Goal: Information Seeking & Learning: Learn about a topic

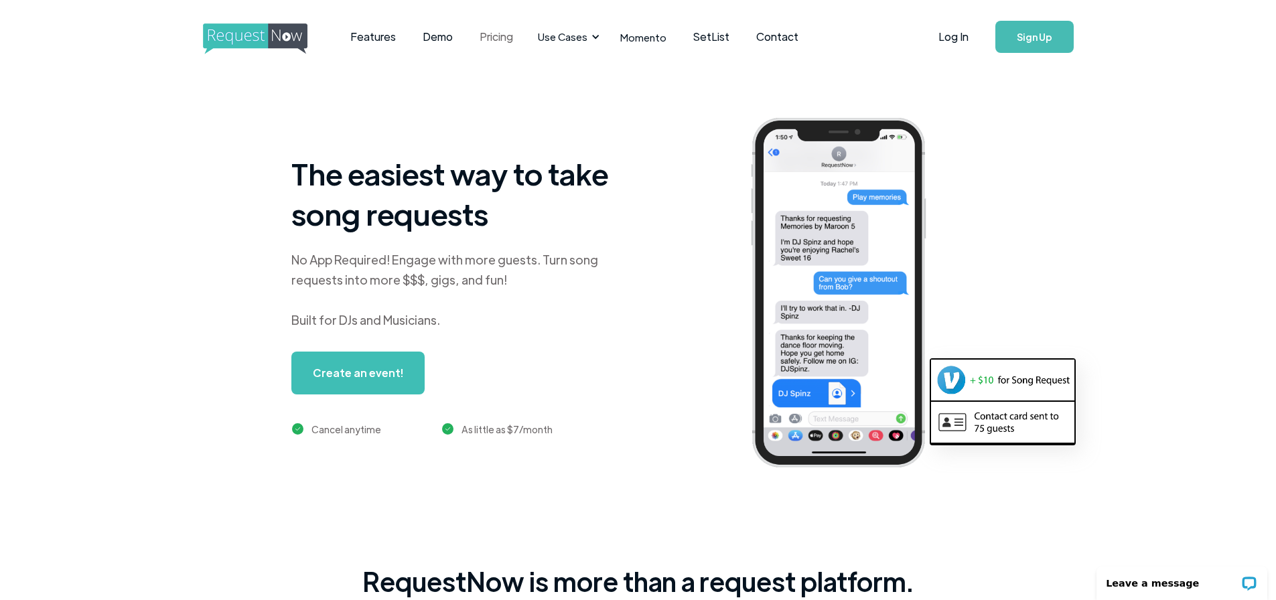
click at [498, 36] on link "Pricing" at bounding box center [496, 37] width 60 height 42
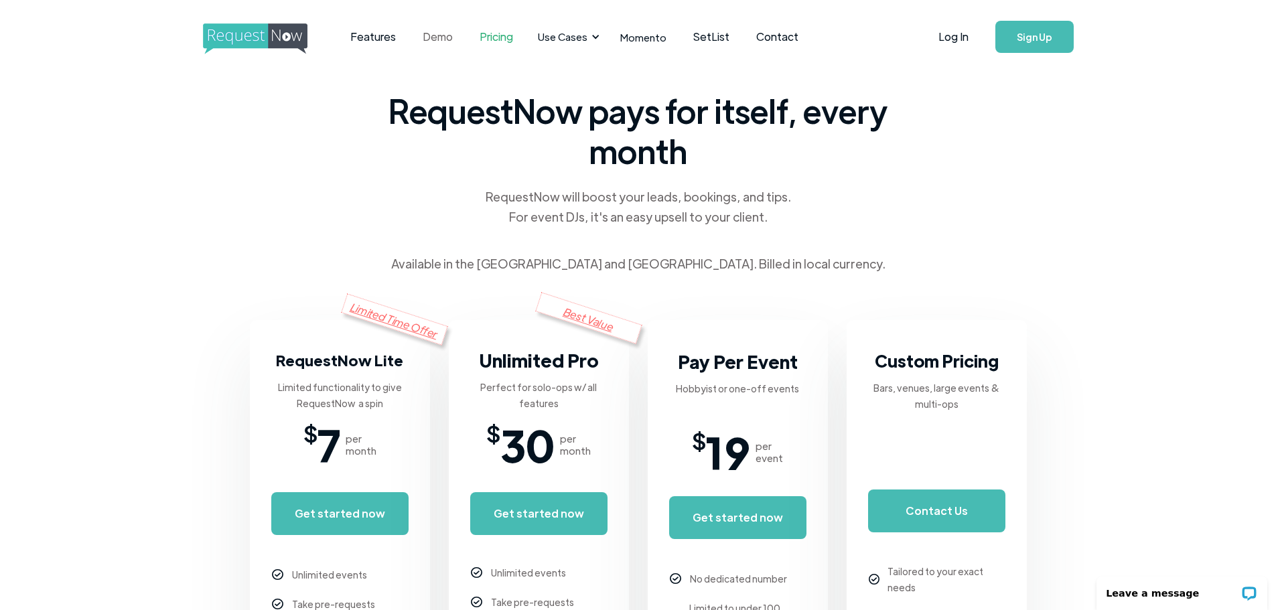
click at [439, 35] on link "Demo" at bounding box center [437, 37] width 57 height 42
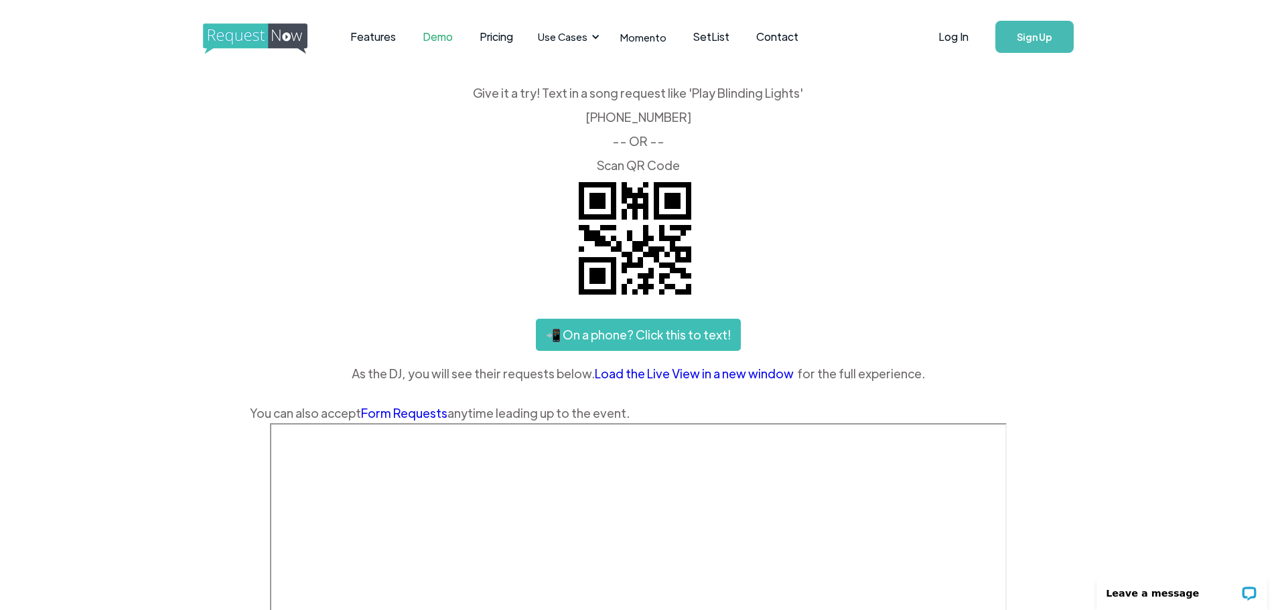
click at [703, 372] on link "Load the Live View in a new window" at bounding box center [696, 374] width 202 height 20
click at [876, 168] on div "Give it a try! Text in a song request like 'Play Blinding Lights' ‍ (425) 657-3…" at bounding box center [638, 129] width 777 height 84
click at [696, 33] on link "SetList" at bounding box center [711, 37] width 63 height 42
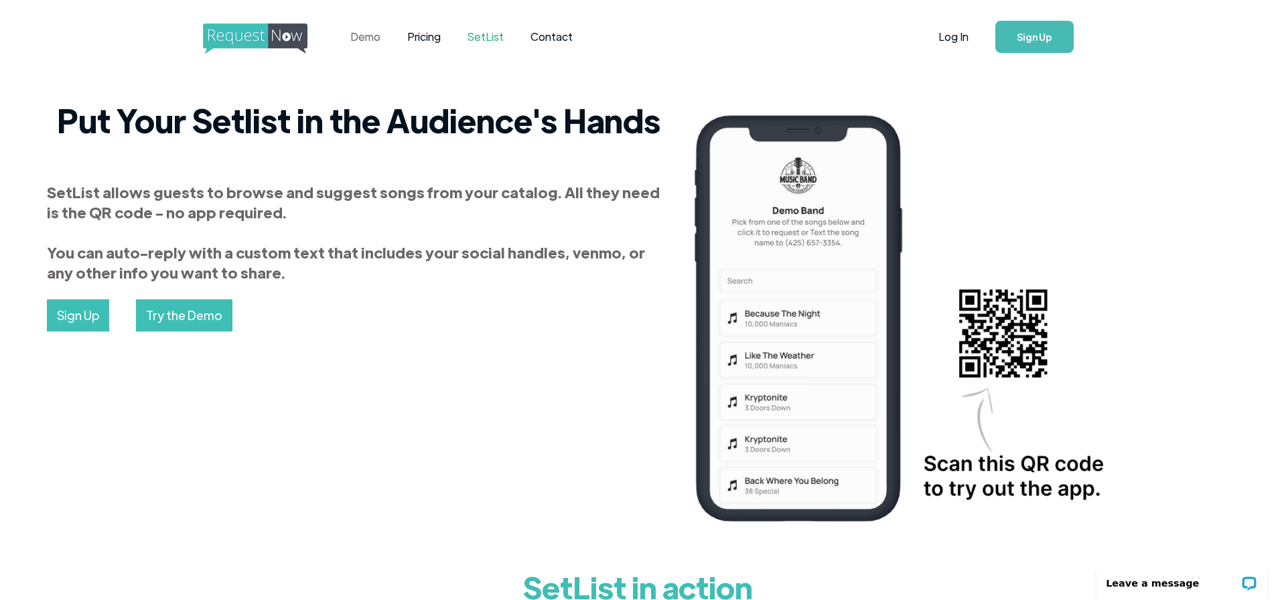
click at [364, 38] on link "Demo" at bounding box center [365, 37] width 57 height 42
click at [419, 35] on link "Pricing" at bounding box center [424, 37] width 60 height 42
click at [375, 39] on link "Demo" at bounding box center [365, 37] width 57 height 42
click at [194, 318] on link "Try the Demo" at bounding box center [184, 315] width 96 height 32
click at [494, 37] on link "SetList" at bounding box center [485, 37] width 63 height 42
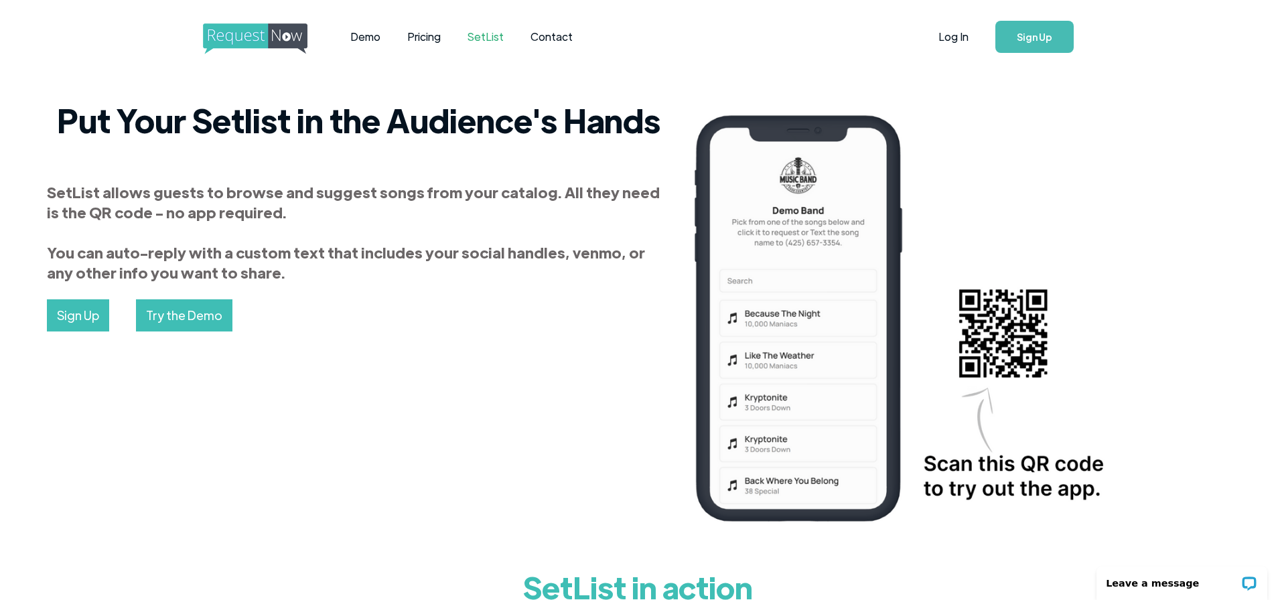
drag, startPoint x: 519, startPoint y: 126, endPoint x: 453, endPoint y: 1, distance: 141.1
click at [520, 126] on h2 "Put Your Setlist in the Audience's Hands" at bounding box center [359, 120] width 624 height 40
click at [275, 30] on img "home" at bounding box center [267, 38] width 129 height 31
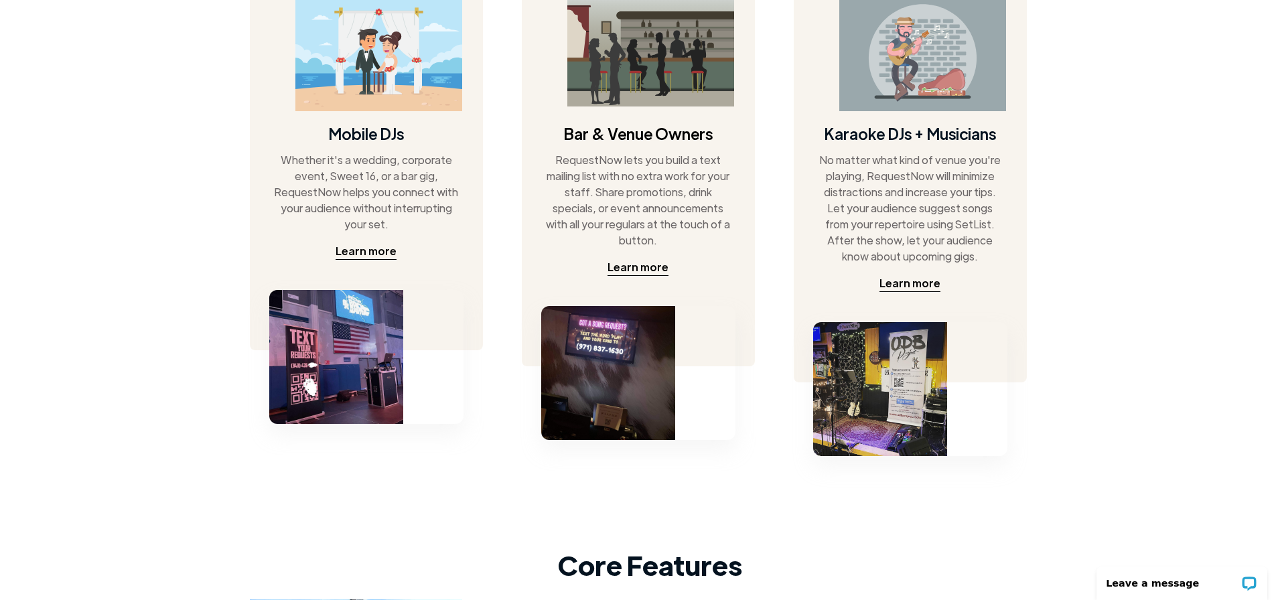
scroll to position [737, 0]
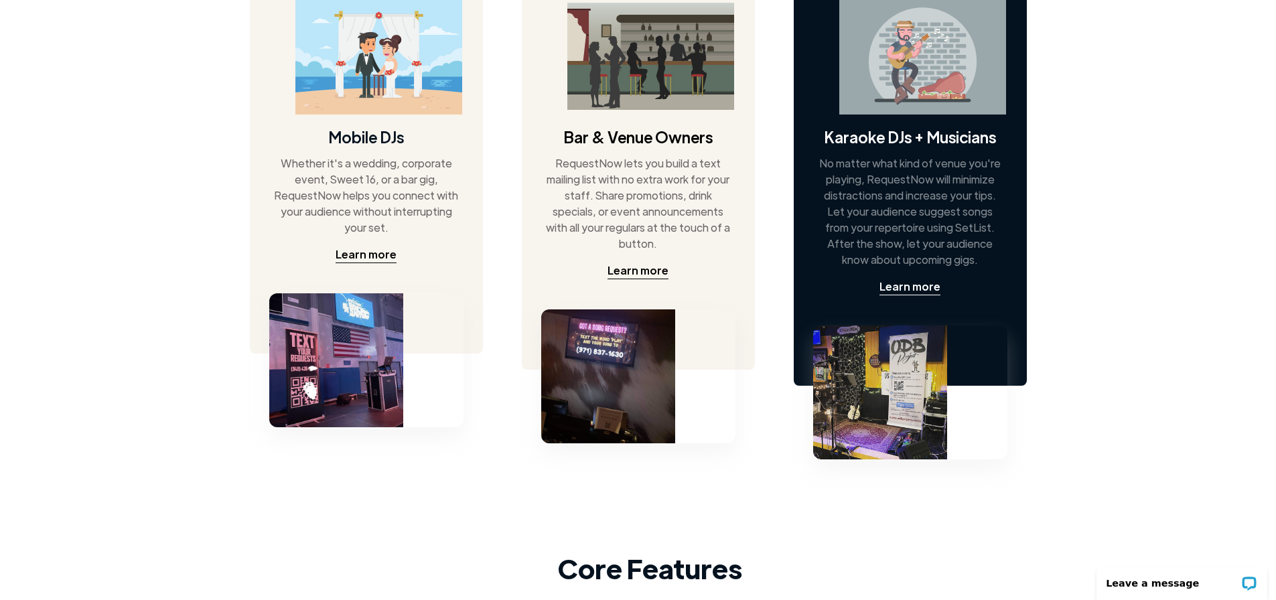
click at [936, 255] on div "No matter what kind of venue you're playing, RequestNow will minimize distracti…" at bounding box center [909, 211] width 186 height 113
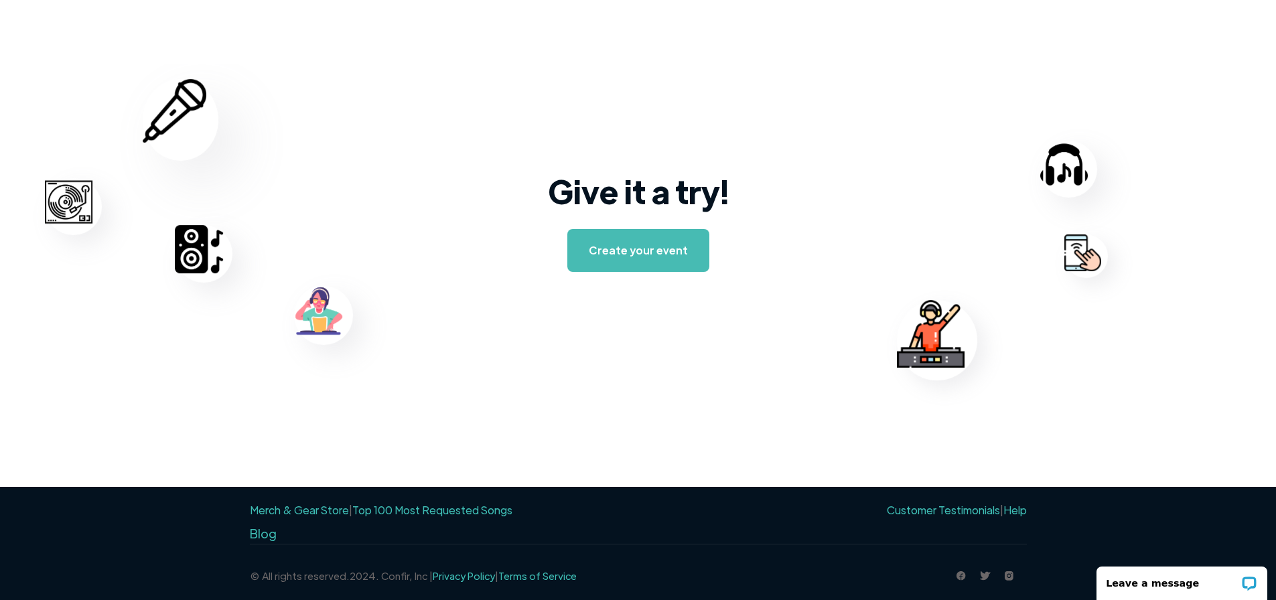
scroll to position [2080, 0]
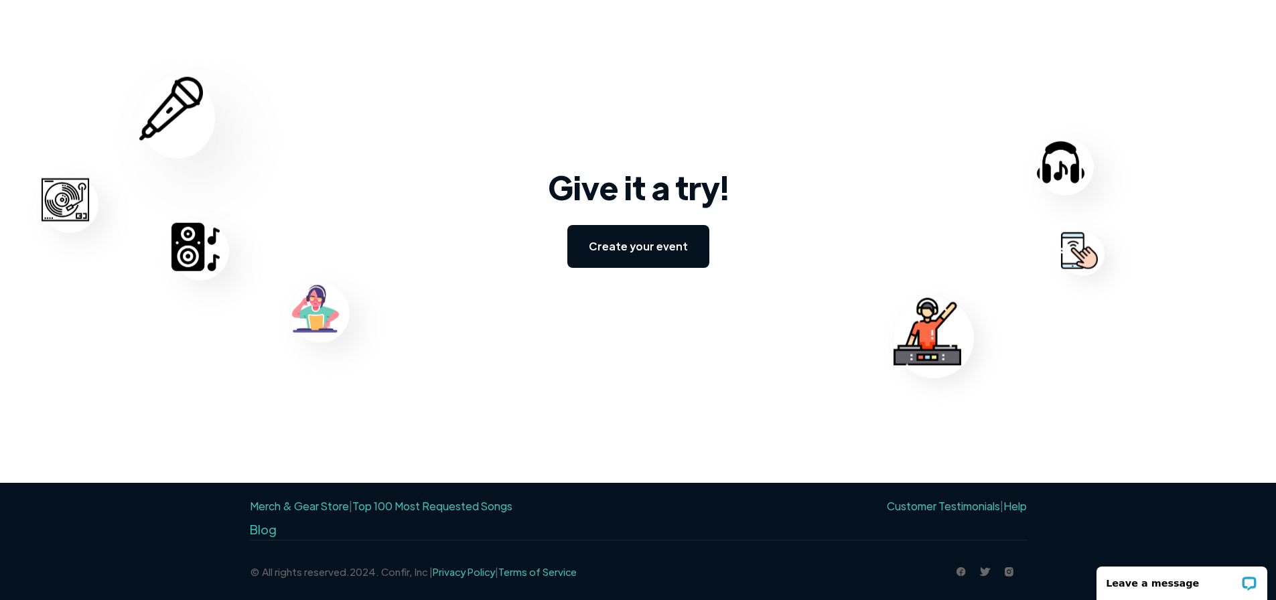
click at [643, 235] on link "Create your event" at bounding box center [638, 246] width 142 height 43
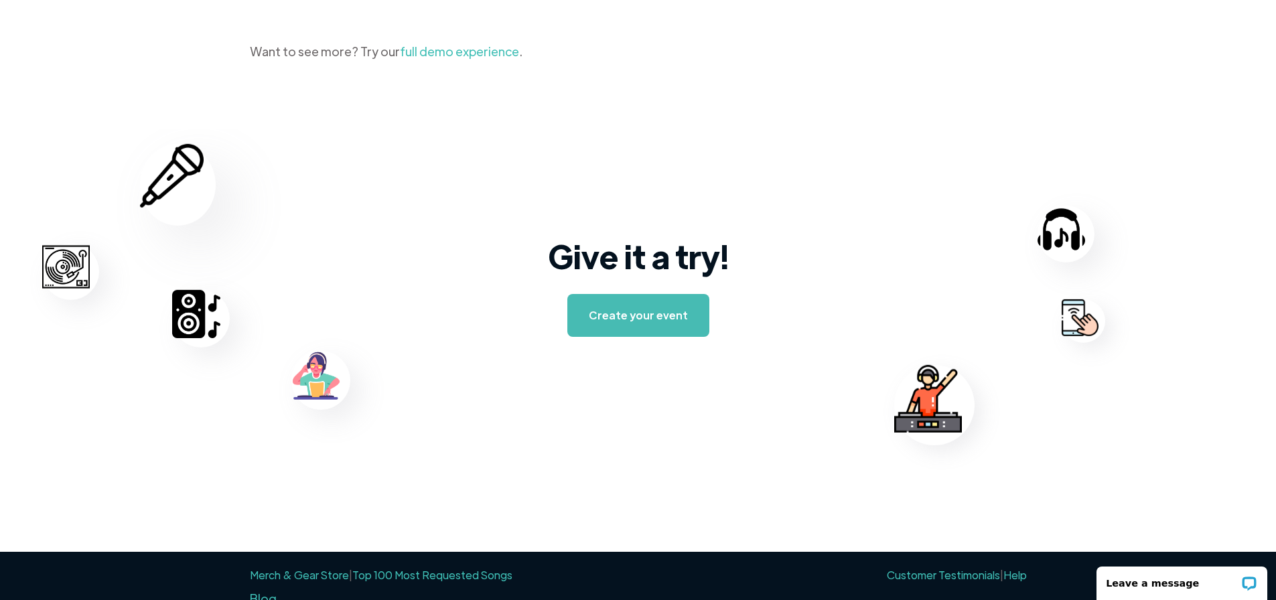
scroll to position [1678, 0]
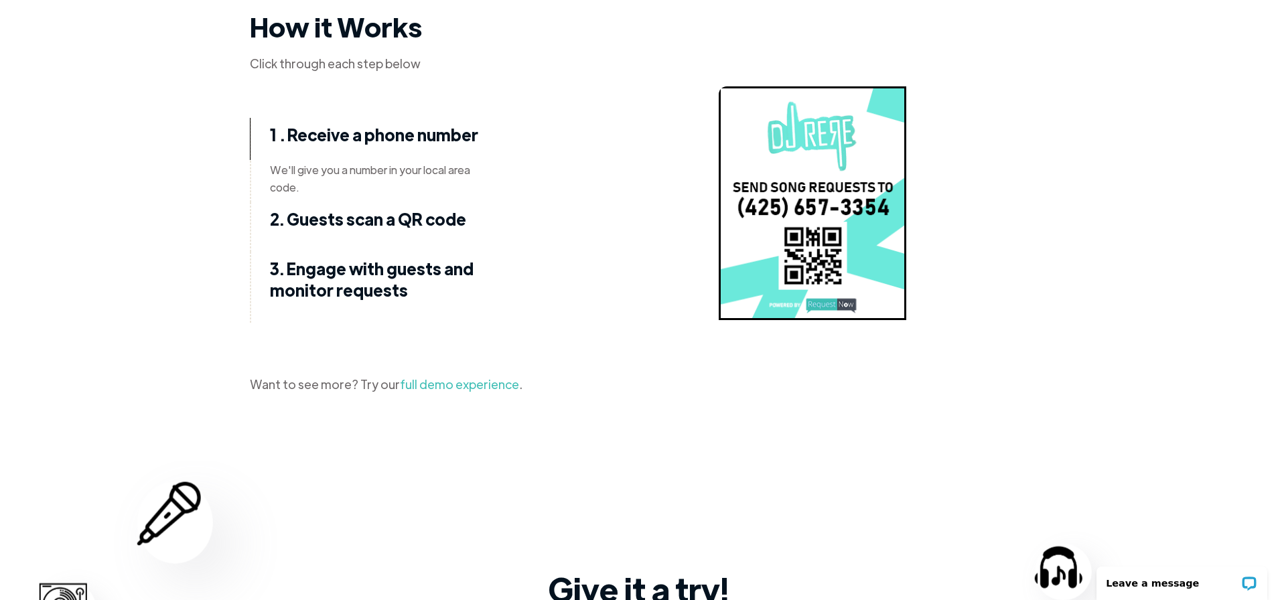
click at [436, 382] on link "full demo experience" at bounding box center [459, 383] width 119 height 15
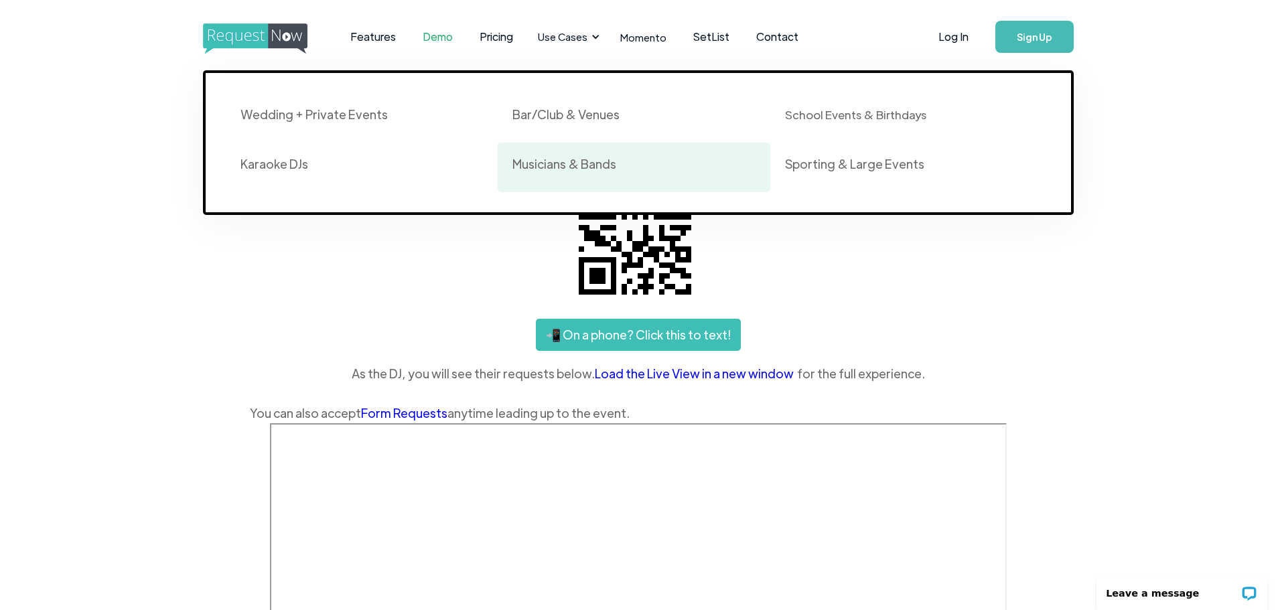
click at [587, 166] on div "Musicians & Bands" at bounding box center [564, 164] width 104 height 16
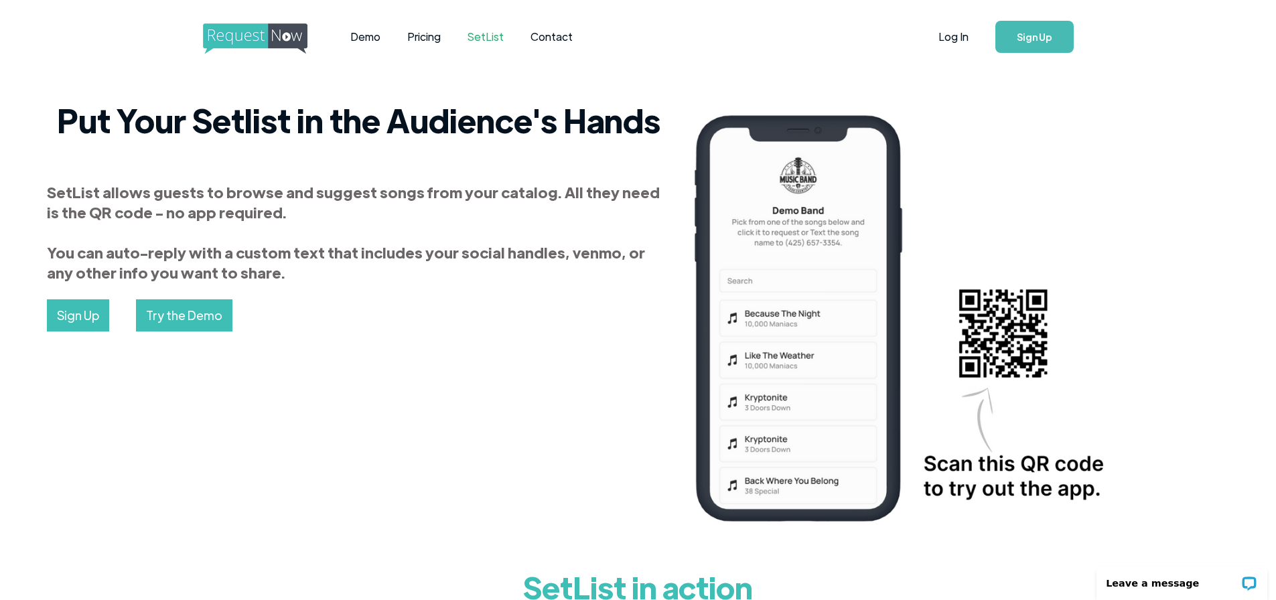
click at [612, 300] on div "Sign Up Try the Demo" at bounding box center [359, 315] width 624 height 32
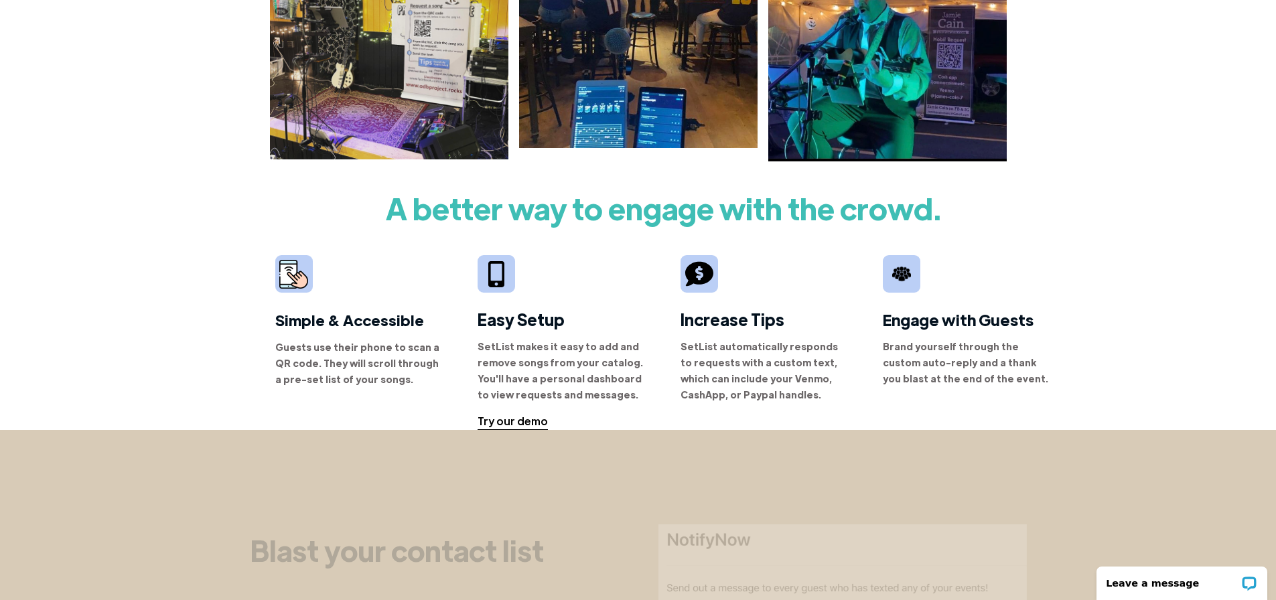
scroll to position [737, 0]
